Goal: Subscribe to service/newsletter

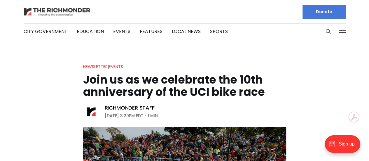
click at [60, 9] on img at bounding box center [57, 12] width 67 height 10
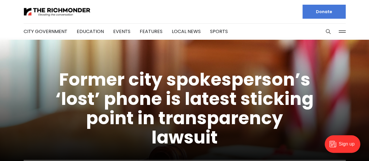
click at [341, 32] on button at bounding box center [342, 31] width 9 height 9
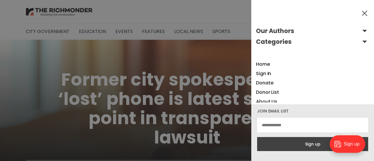
click at [277, 125] on input "email" at bounding box center [312, 125] width 111 height 15
type input "**********"
click at [284, 146] on button "Sign up" at bounding box center [312, 144] width 111 height 14
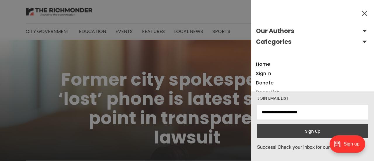
drag, startPoint x: 362, startPoint y: 14, endPoint x: 319, endPoint y: 1, distance: 44.2
click at [361, 14] on button at bounding box center [364, 13] width 9 height 9
